Goal: Communication & Community: Answer question/provide support

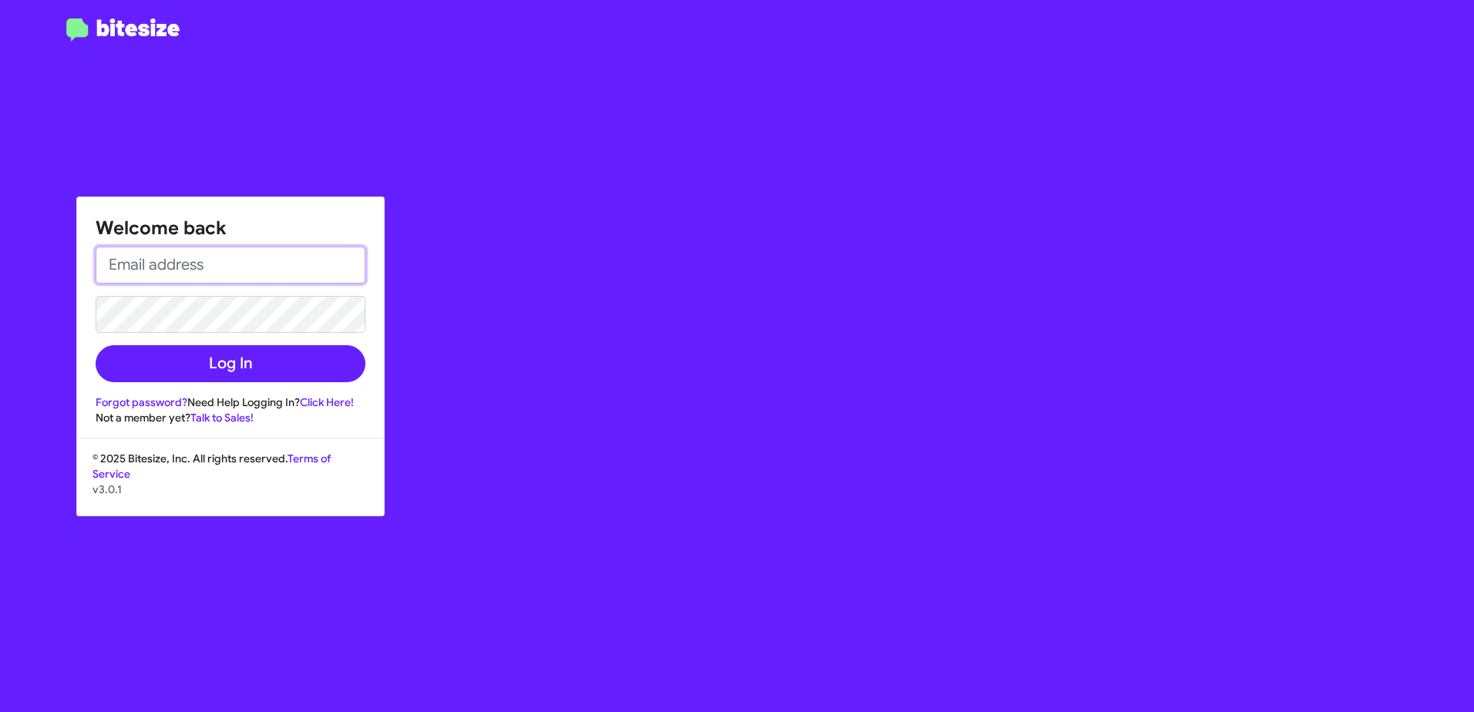
click at [140, 266] on input "email" at bounding box center [231, 265] width 270 height 37
type input "[EMAIL_ADDRESS][DOMAIN_NAME]"
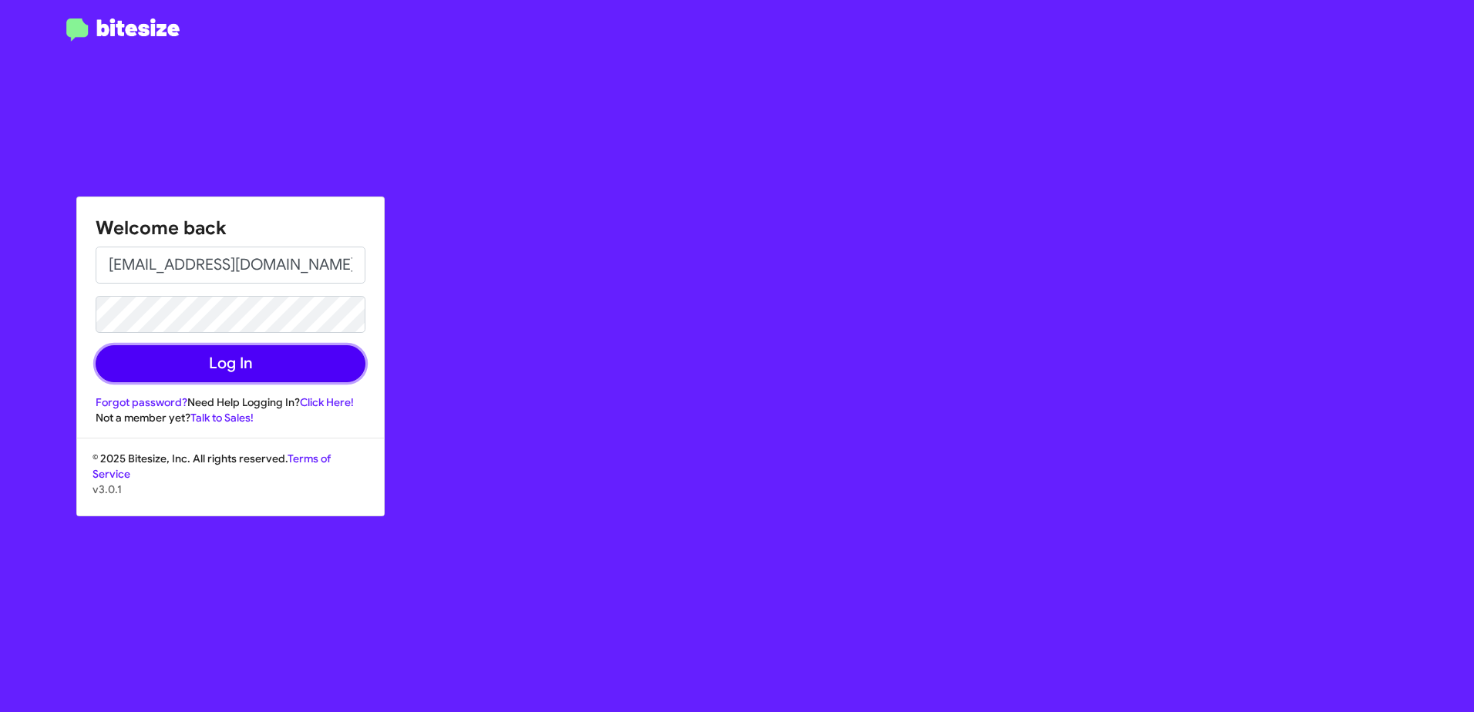
click at [233, 375] on button "Log In" at bounding box center [231, 363] width 270 height 37
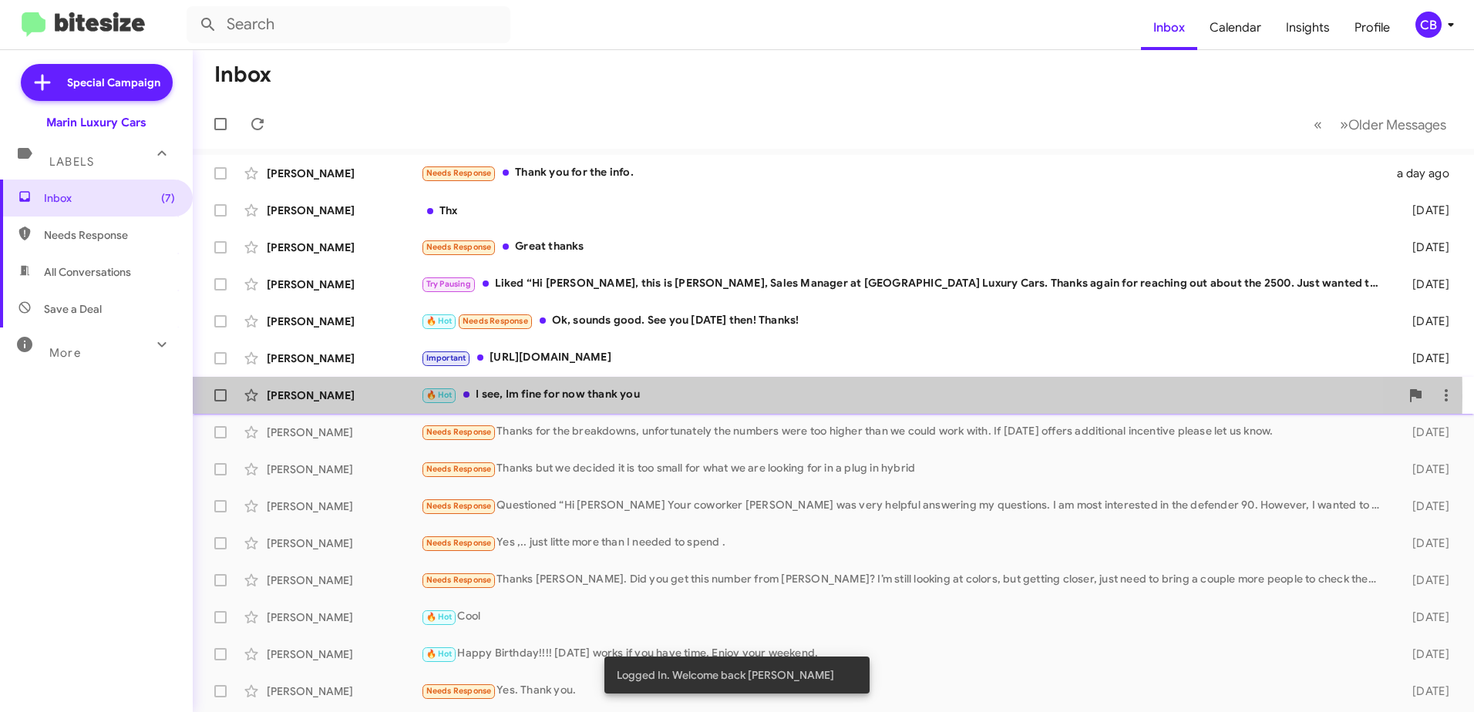
click at [541, 396] on div "🔥 Hot I see, Im fine for now thank you" at bounding box center [910, 395] width 979 height 18
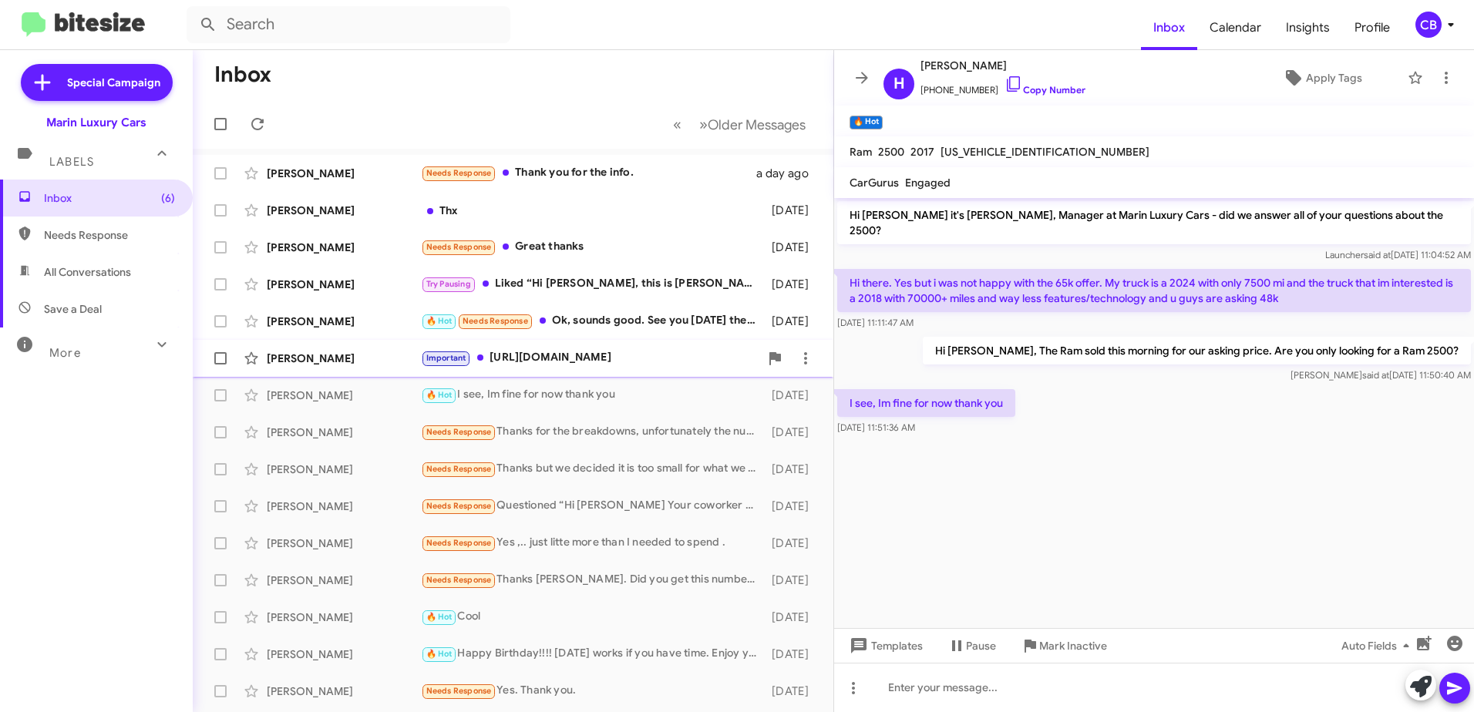
click at [543, 362] on div "Important [URL][DOMAIN_NAME]" at bounding box center [590, 358] width 338 height 18
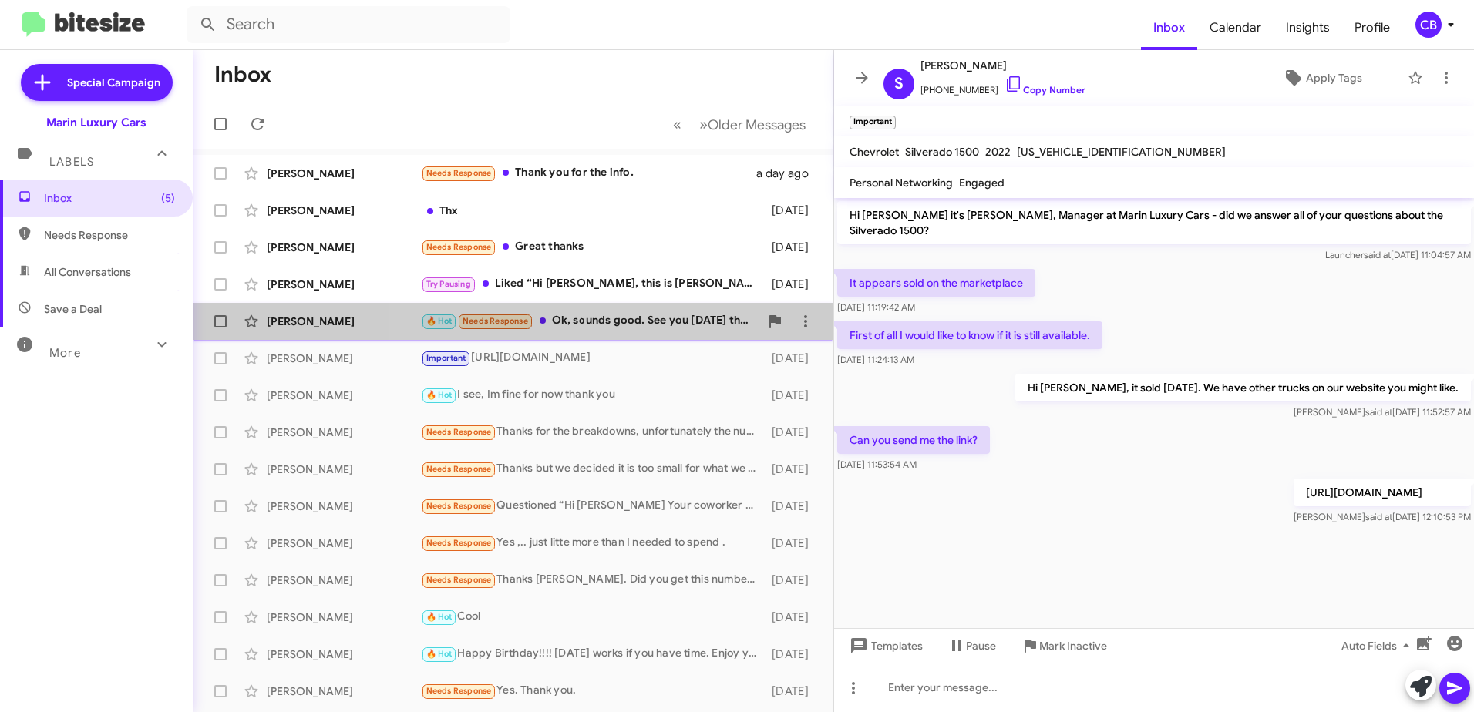
click at [578, 318] on div "🔥 Hot Needs Response Ok, sounds good. See you [DATE] then! Thanks!" at bounding box center [590, 321] width 338 height 18
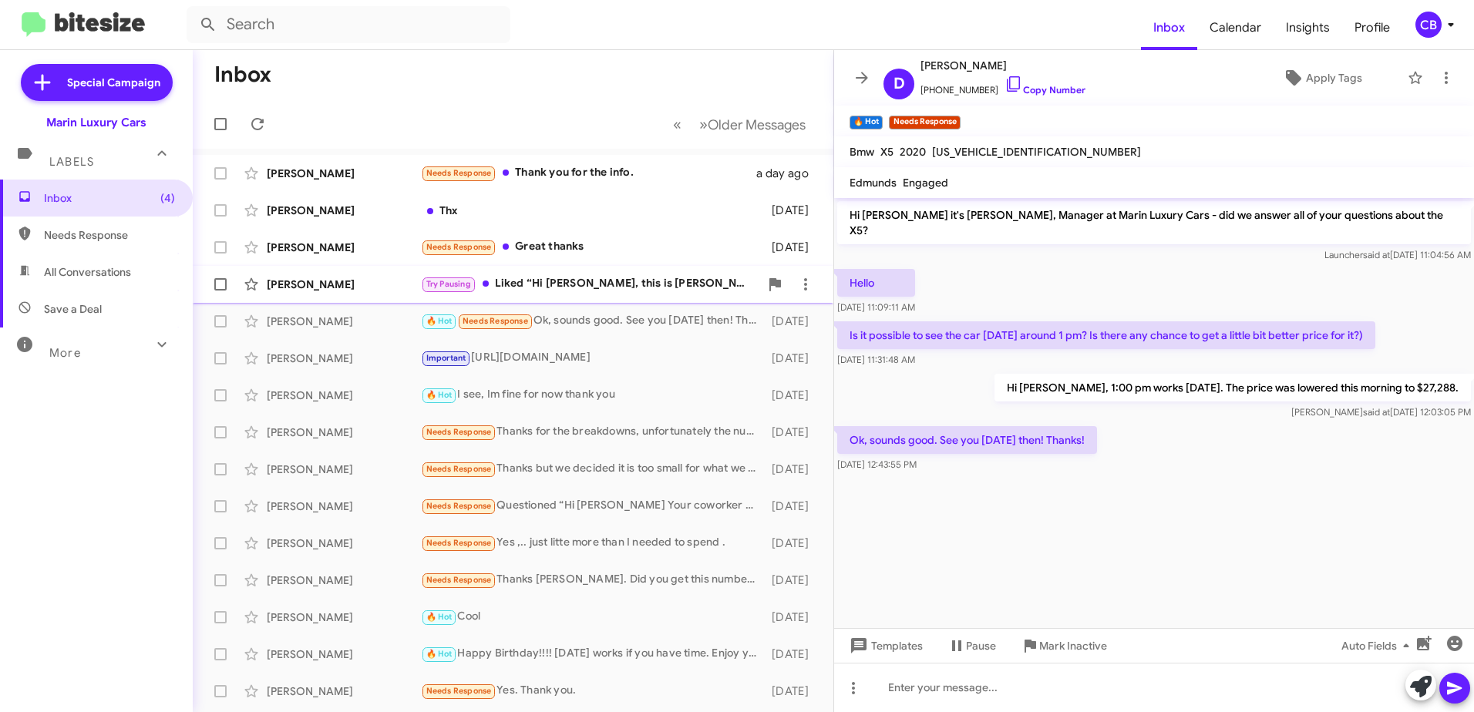
click at [573, 291] on div "Try Pausing Liked “Hi [PERSON_NAME], this is [PERSON_NAME], Sales Manager at Ma…" at bounding box center [590, 284] width 338 height 18
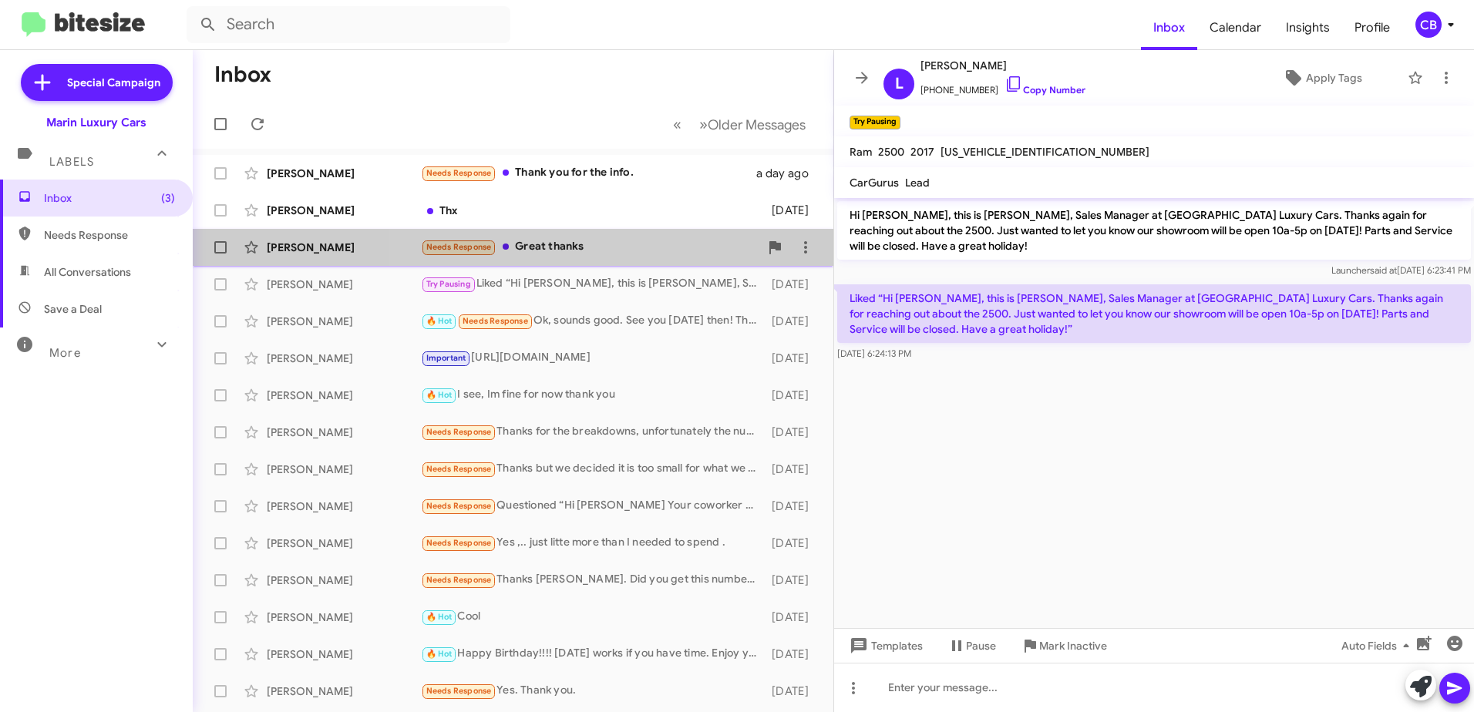
click at [576, 251] on div "Needs Response Great thanks" at bounding box center [590, 247] width 338 height 18
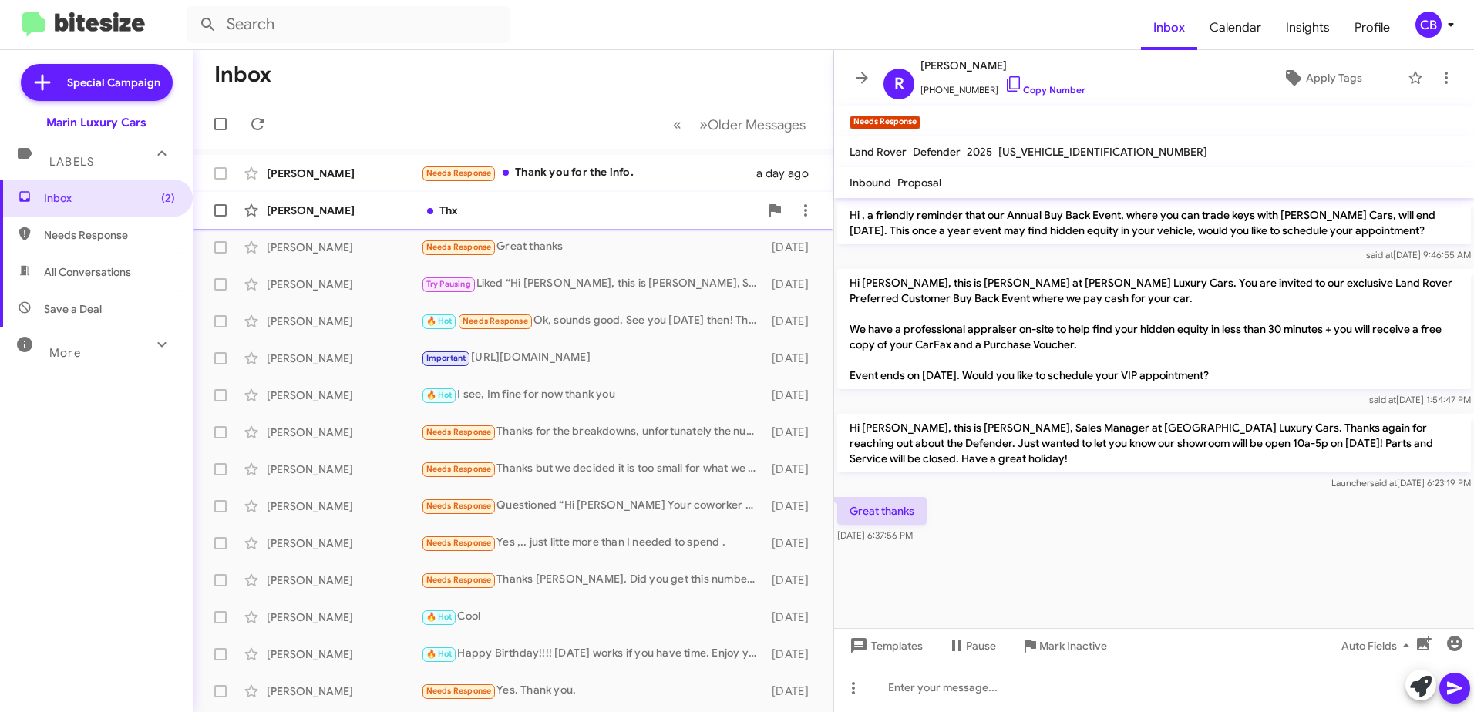
click at [498, 206] on div "Thx" at bounding box center [590, 210] width 338 height 15
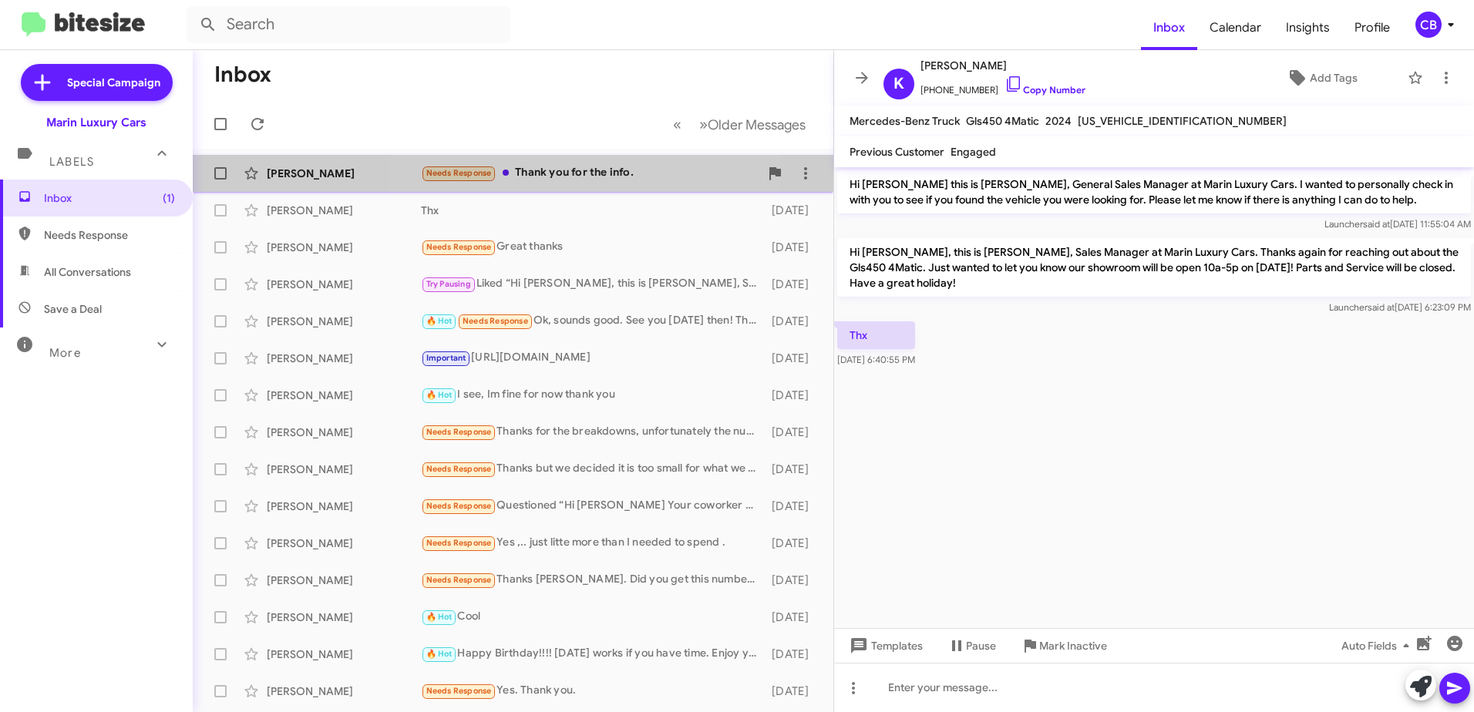
click at [571, 169] on div "Needs Response Thank you for the info." at bounding box center [590, 173] width 338 height 18
